Goal: Task Accomplishment & Management: Use online tool/utility

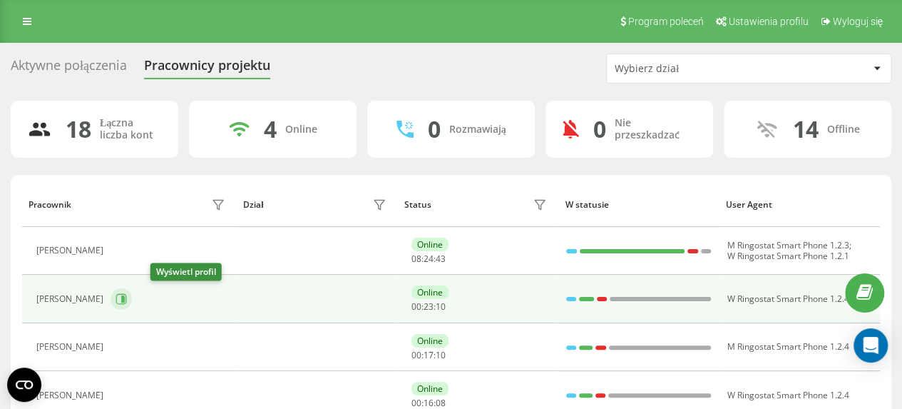
click at [125, 297] on icon at bounding box center [123, 298] width 4 height 7
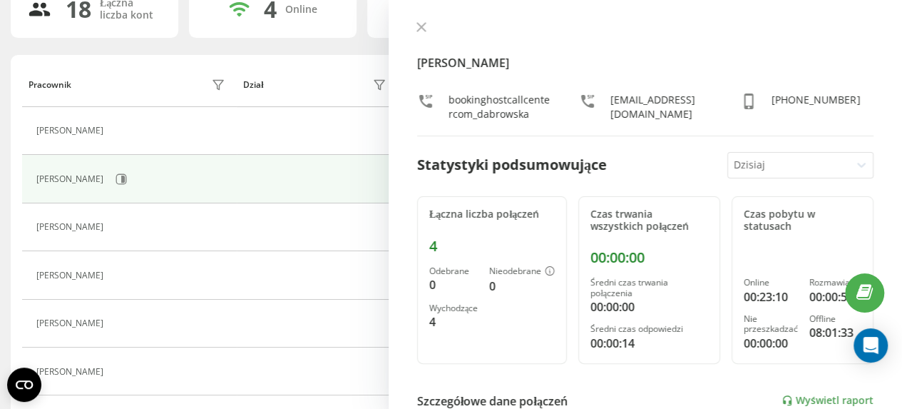
scroll to position [143, 0]
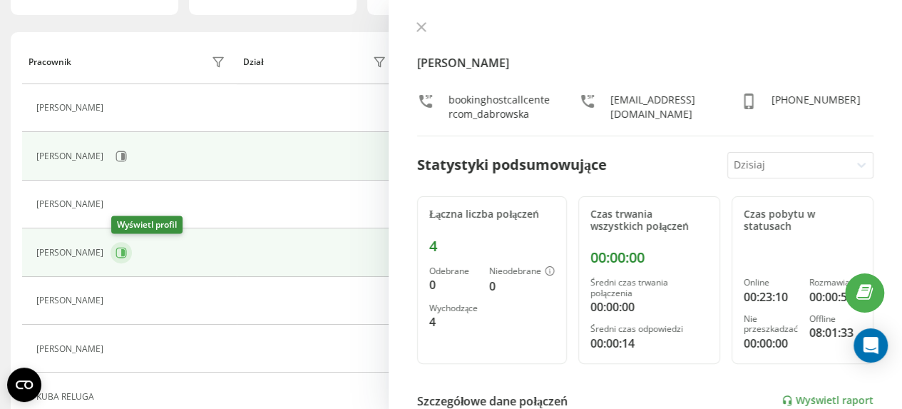
click at [126, 250] on icon at bounding box center [121, 252] width 11 height 11
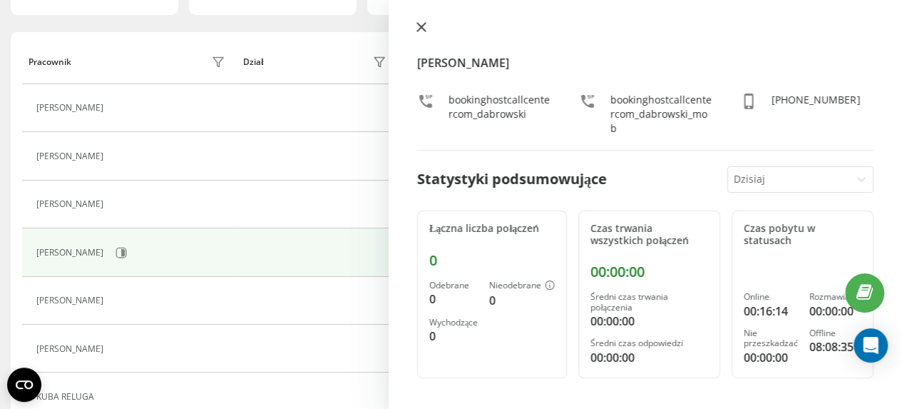
click at [421, 28] on icon at bounding box center [421, 27] width 9 height 9
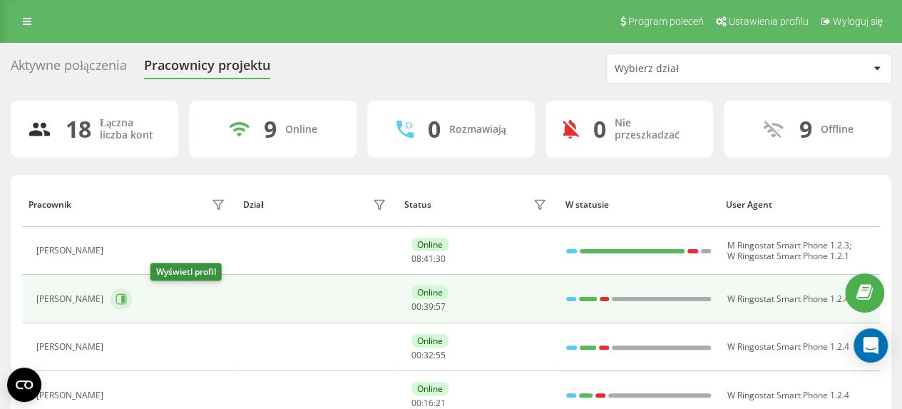
click at [125, 299] on icon at bounding box center [123, 298] width 4 height 7
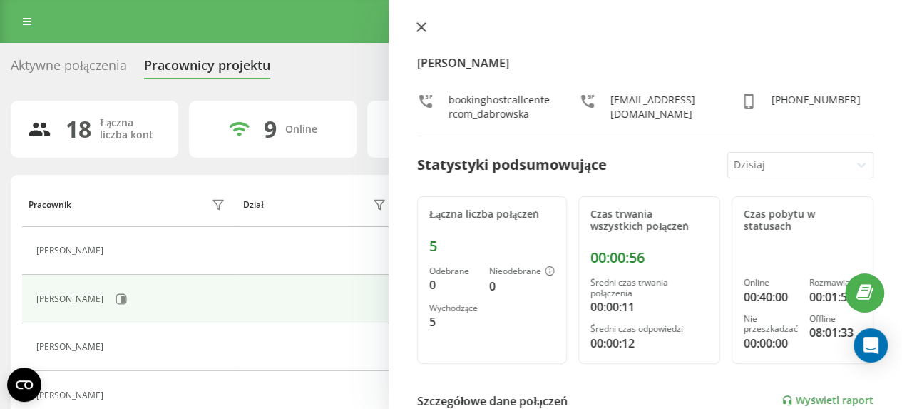
click at [421, 28] on icon at bounding box center [421, 27] width 9 height 9
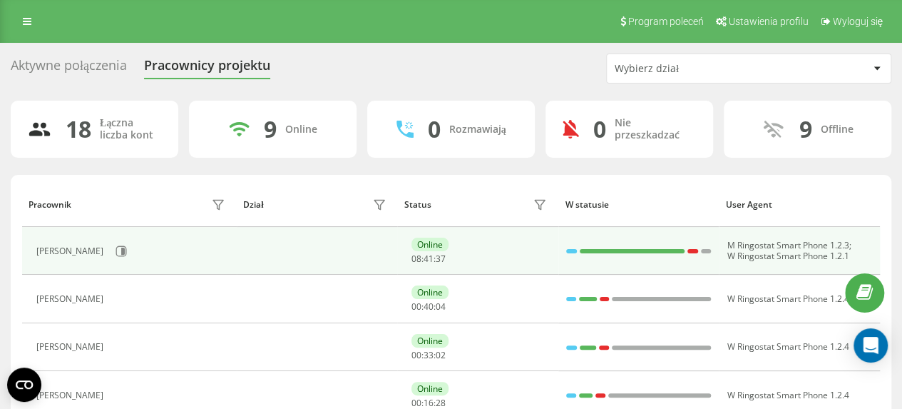
scroll to position [71, 0]
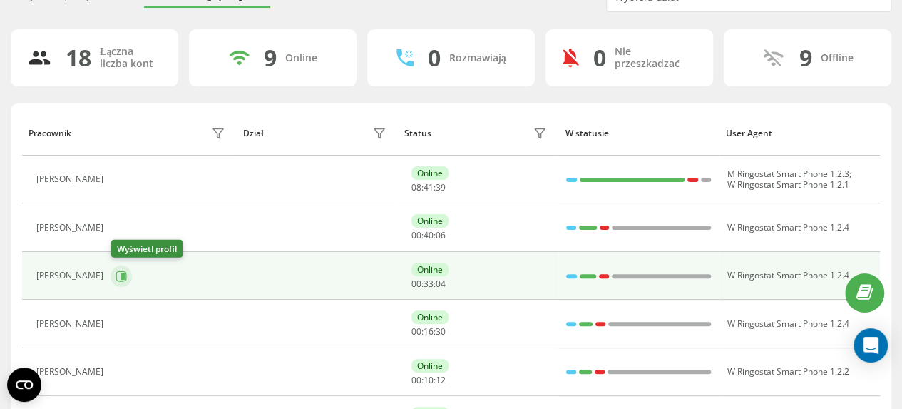
click at [123, 278] on icon at bounding box center [123, 275] width 4 height 7
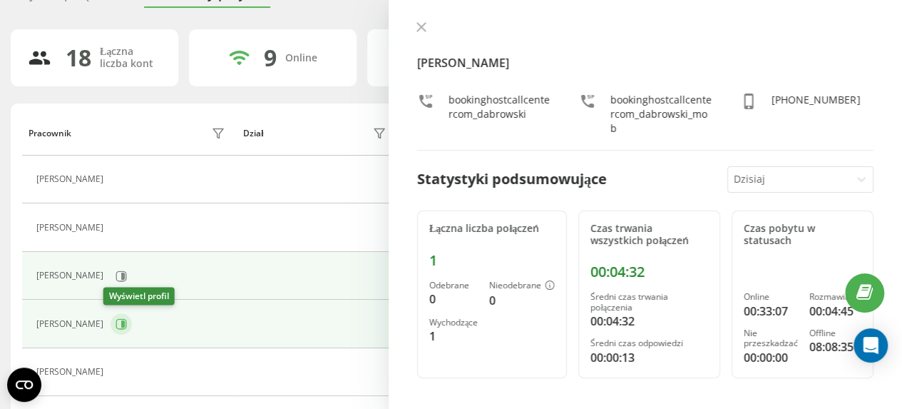
click at [117, 325] on icon at bounding box center [121, 323] width 11 height 11
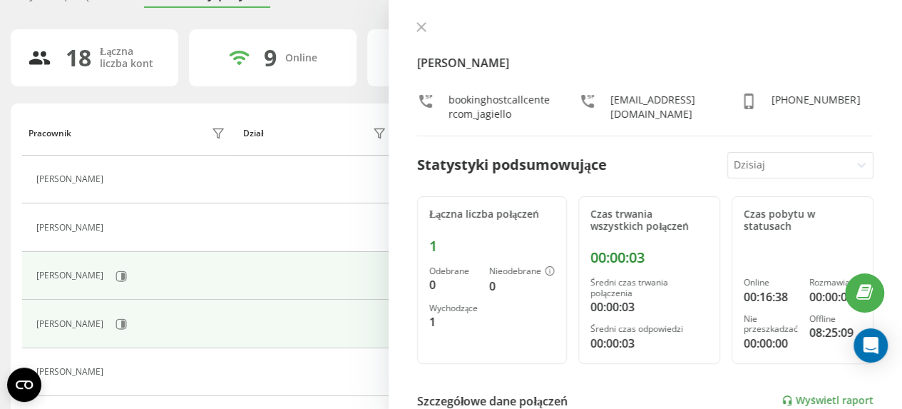
scroll to position [143, 0]
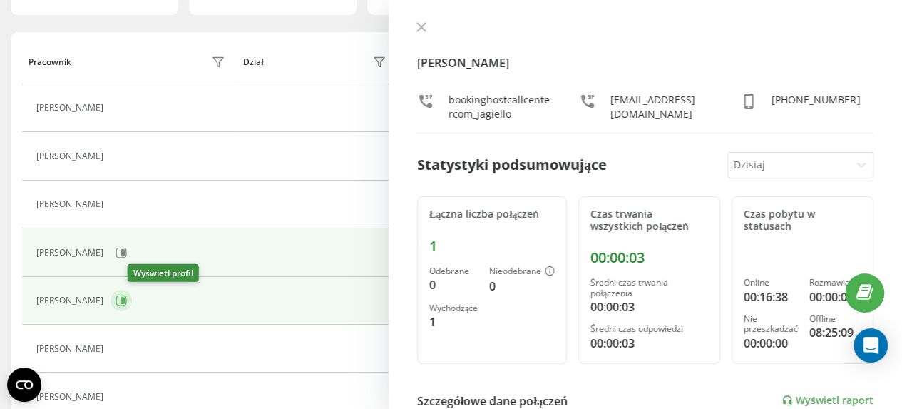
click at [125, 299] on icon at bounding box center [123, 300] width 4 height 7
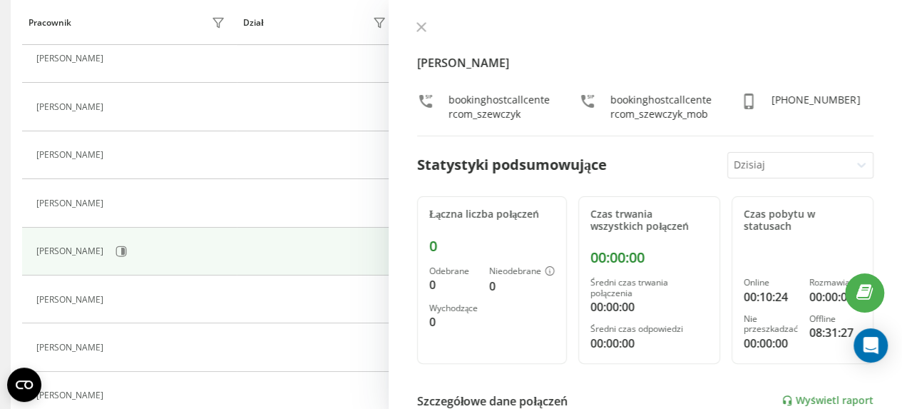
scroll to position [214, 0]
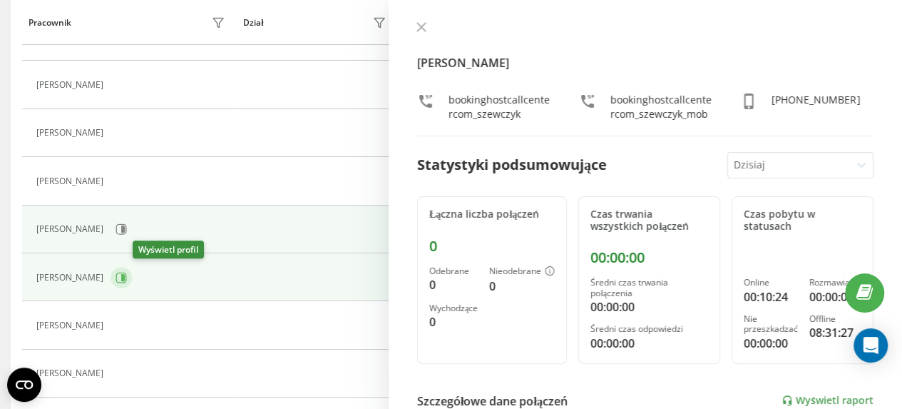
click at [125, 278] on icon at bounding box center [123, 277] width 4 height 7
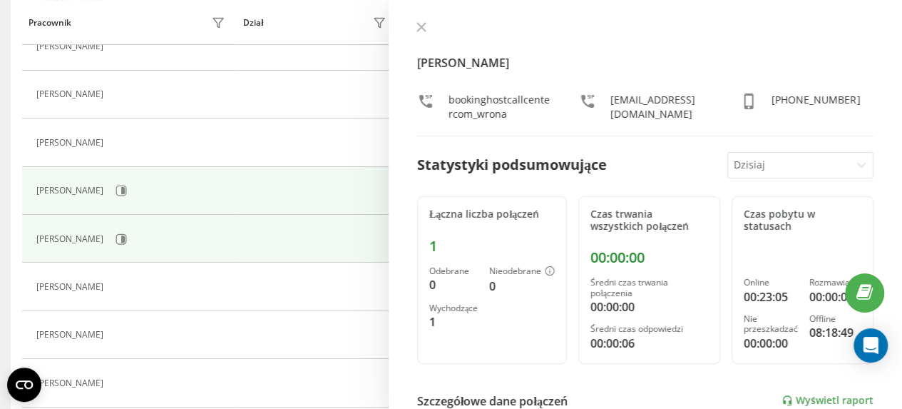
scroll to position [285, 0]
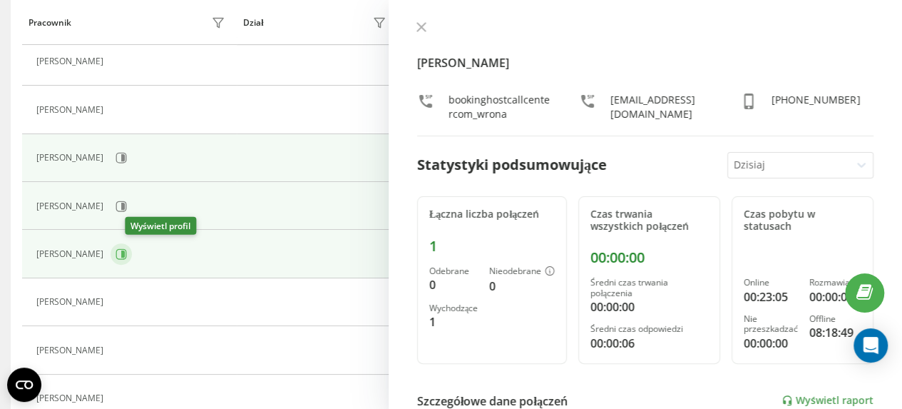
click at [127, 253] on icon at bounding box center [121, 254] width 11 height 11
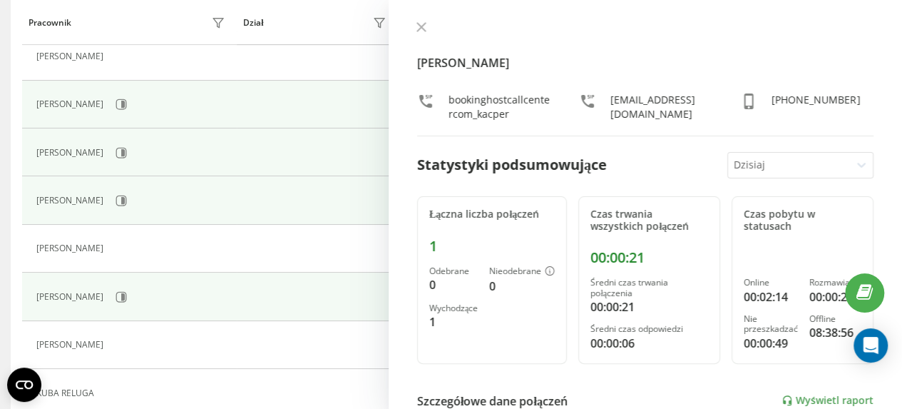
scroll to position [357, 0]
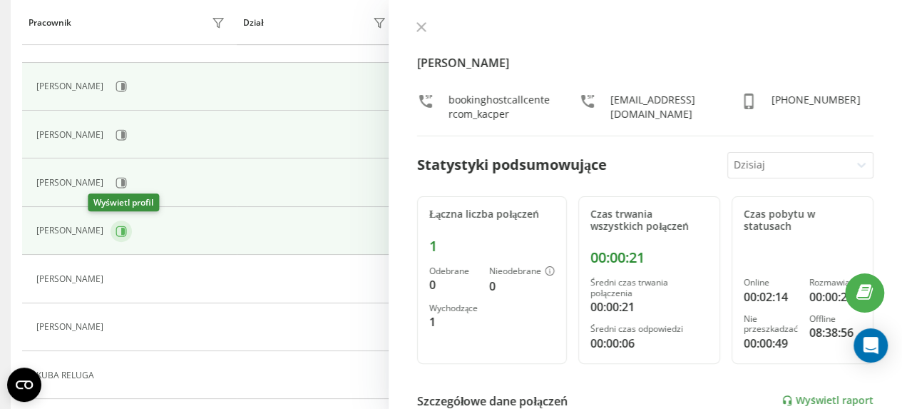
click at [121, 229] on icon at bounding box center [123, 230] width 4 height 7
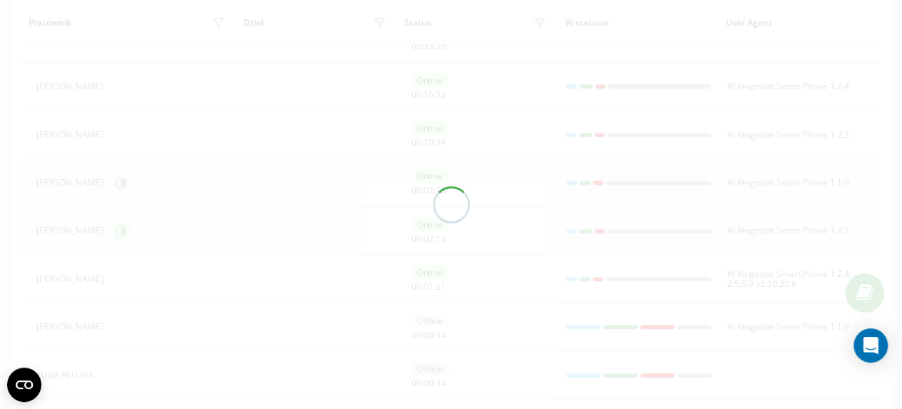
scroll to position [117, 0]
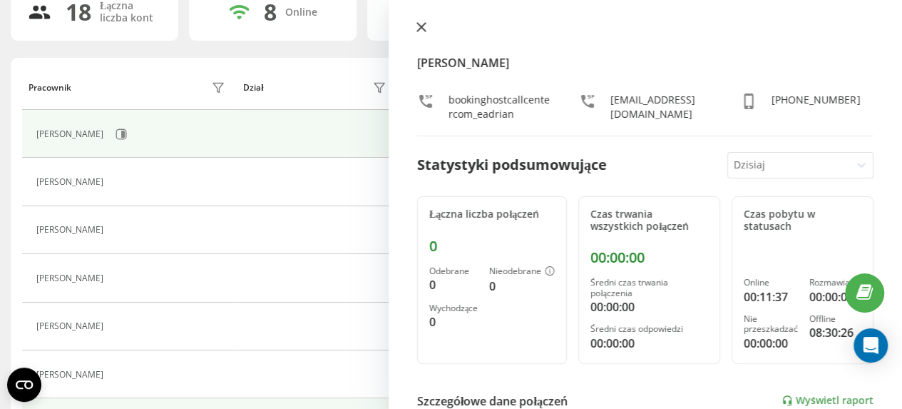
click at [424, 26] on icon at bounding box center [422, 27] width 10 height 10
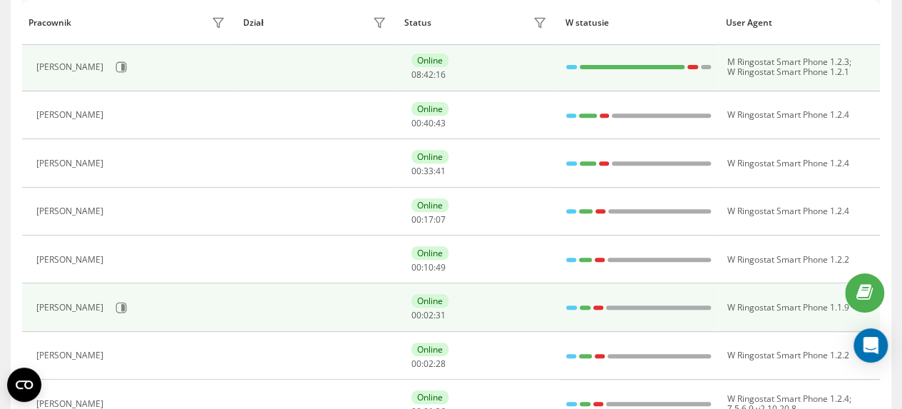
scroll to position [18, 0]
